Goal: Navigation & Orientation: Find specific page/section

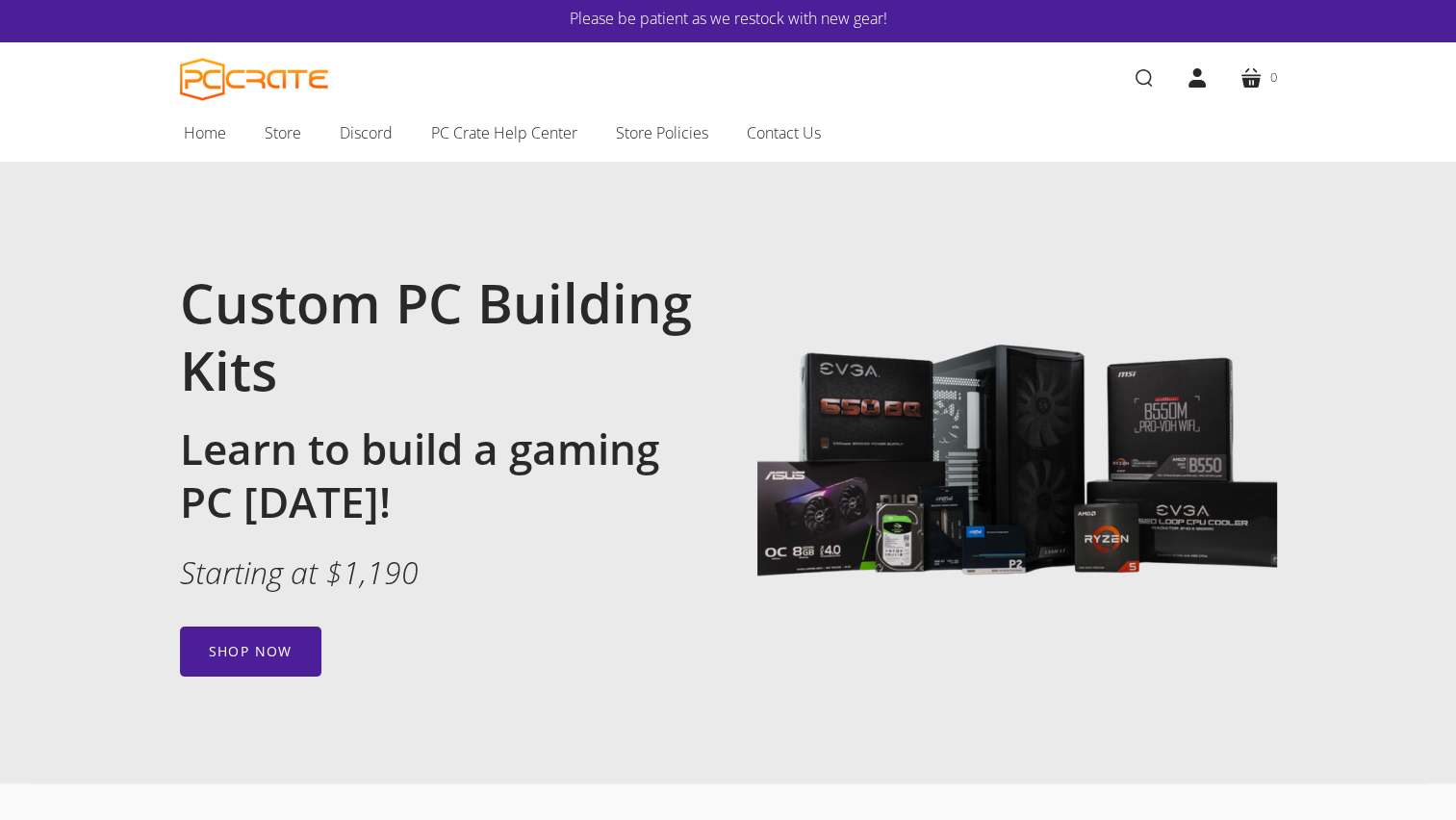
scroll to position [5, 0]
click at [198, 143] on span "Home" at bounding box center [204, 133] width 43 height 25
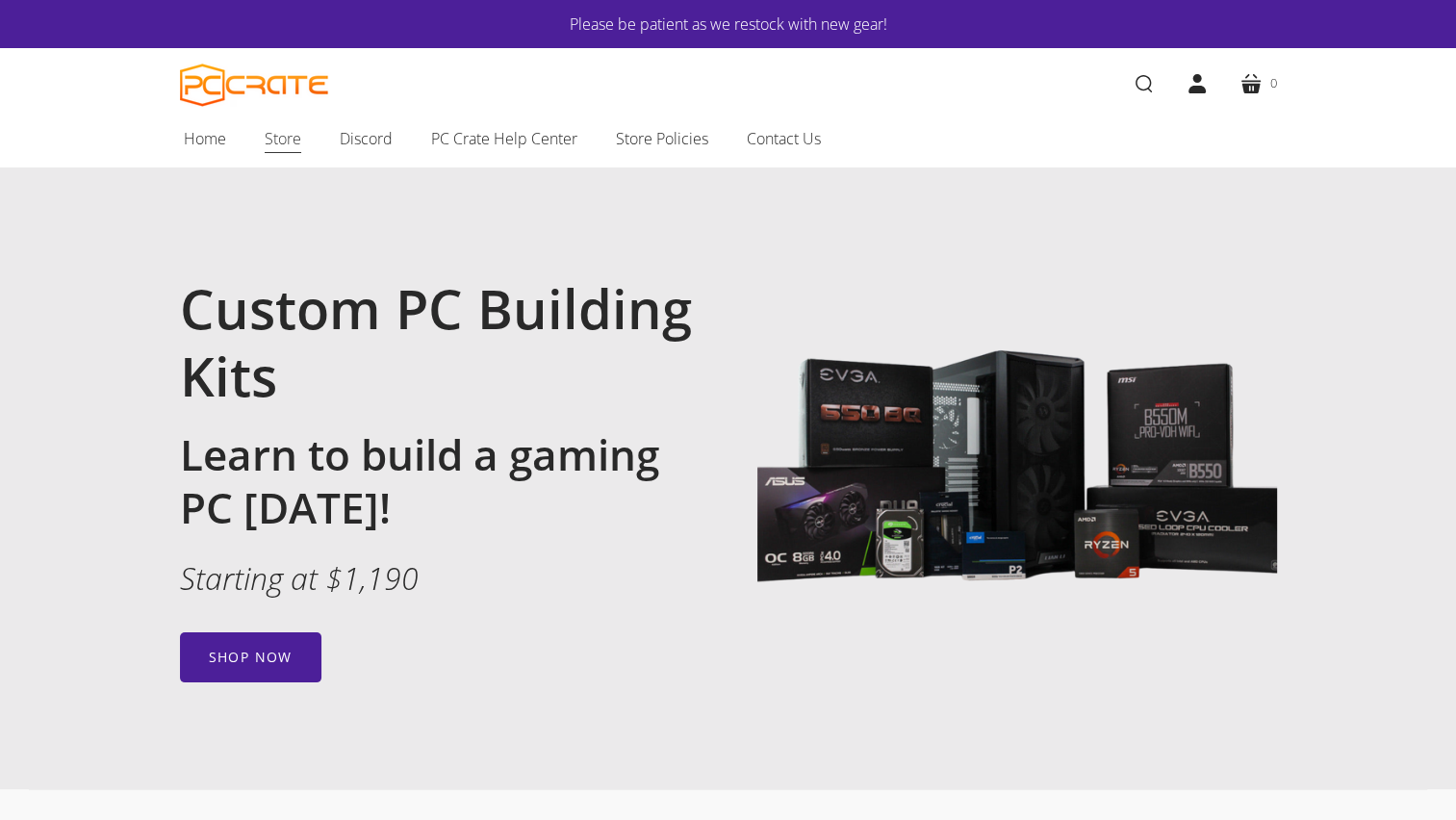
click at [290, 141] on span "Store" at bounding box center [283, 138] width 37 height 25
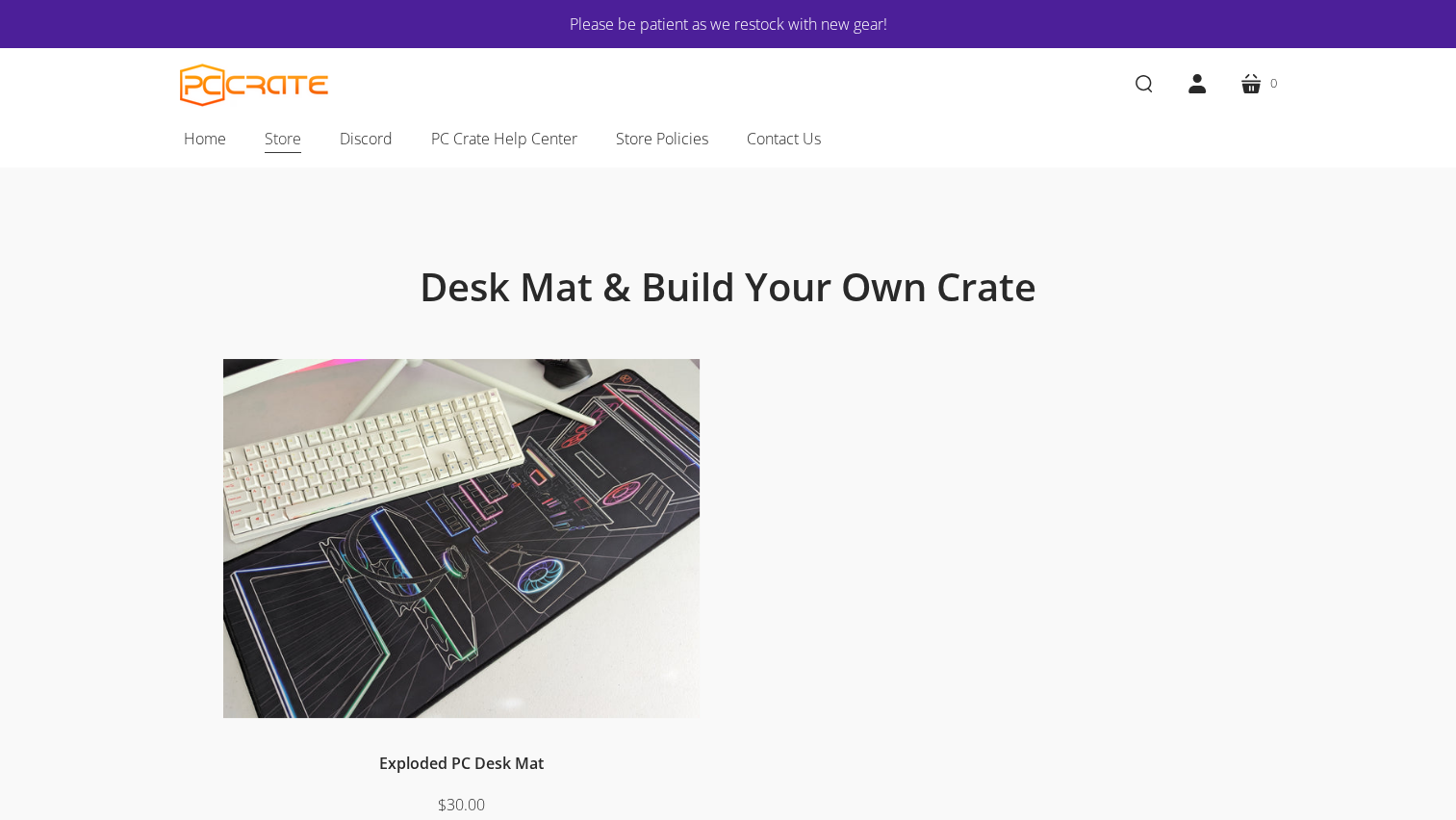
click at [271, 142] on span "Store" at bounding box center [283, 138] width 37 height 25
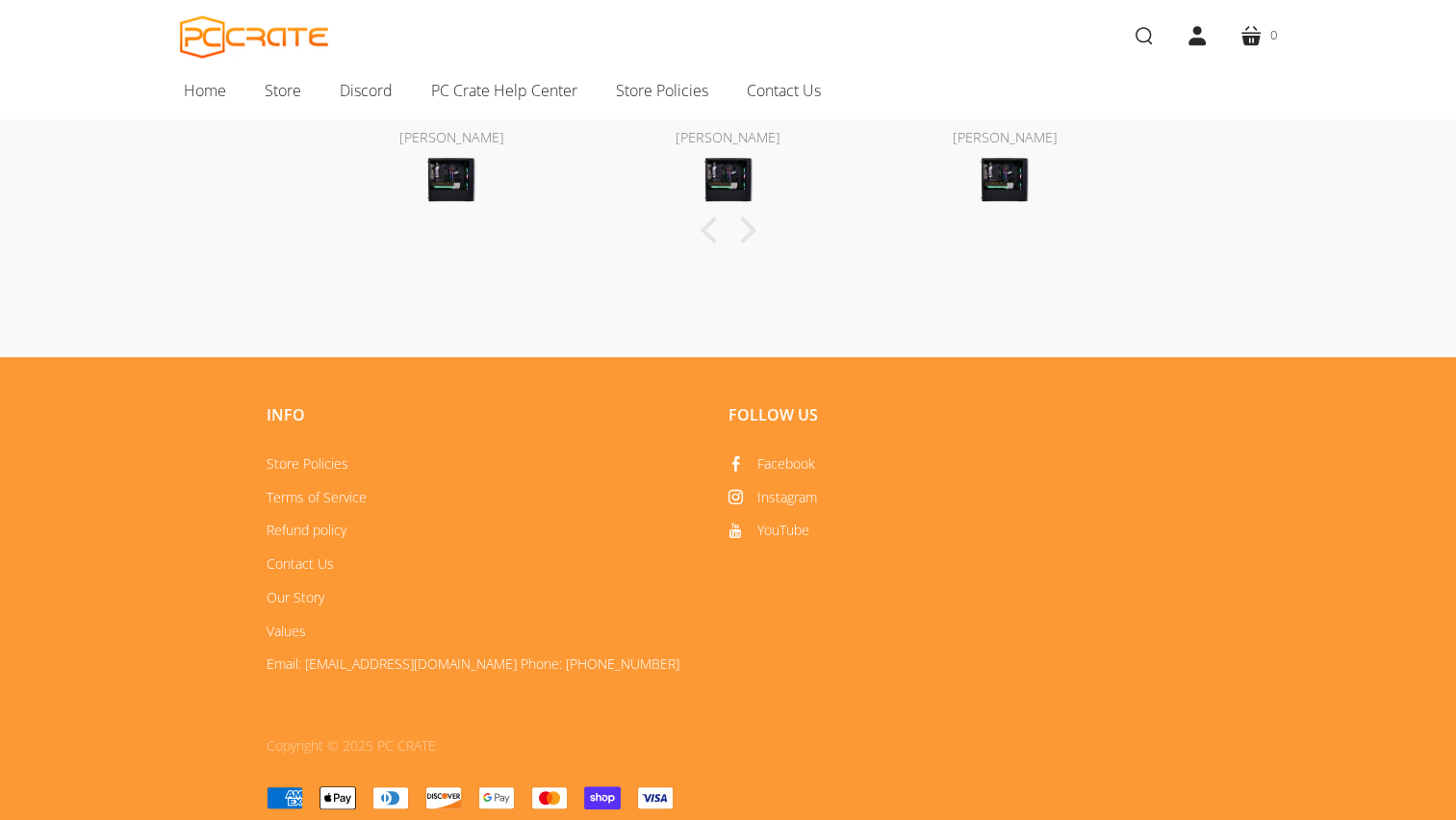
scroll to position [1025, 0]
